Goal: Transaction & Acquisition: Purchase product/service

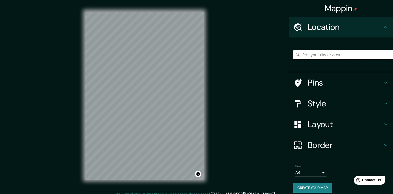
click at [343, 55] on input "Pick your city or area" at bounding box center [343, 54] width 100 height 9
type input "Tarapoto, [GEOGRAPHIC_DATA][PERSON_NAME], [GEOGRAPHIC_DATA]"
click at [315, 186] on button "Create your map" at bounding box center [312, 188] width 39 height 10
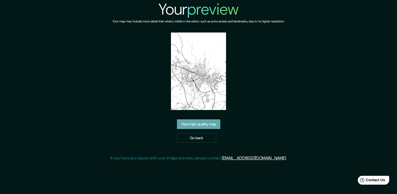
click at [218, 125] on link "View high quality map" at bounding box center [198, 124] width 43 height 10
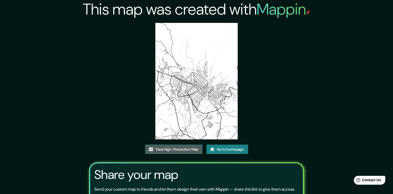
click at [192, 150] on link "View High-Resolution Map" at bounding box center [173, 149] width 57 height 10
